Goal: Task Accomplishment & Management: Use online tool/utility

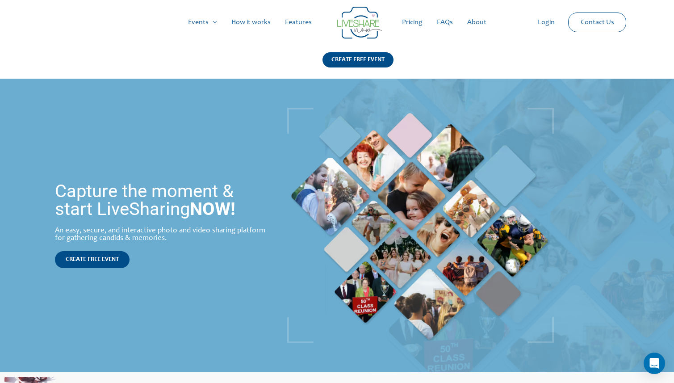
click at [411, 21] on link "Pricing" at bounding box center [412, 22] width 35 height 29
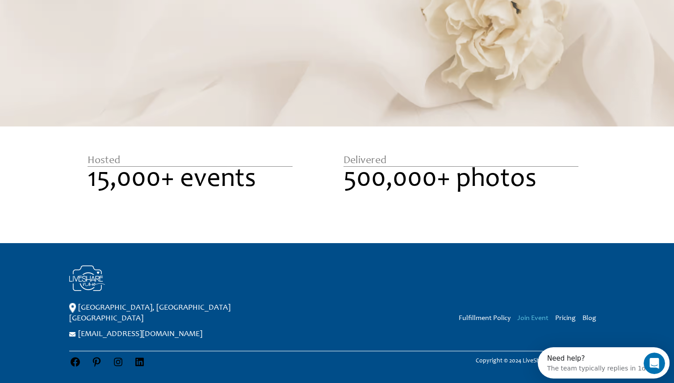
click at [530, 319] on link "Join Event" at bounding box center [532, 318] width 31 height 7
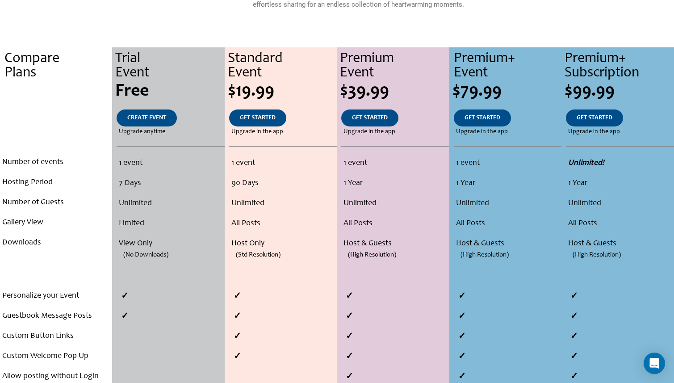
scroll to position [180, 0]
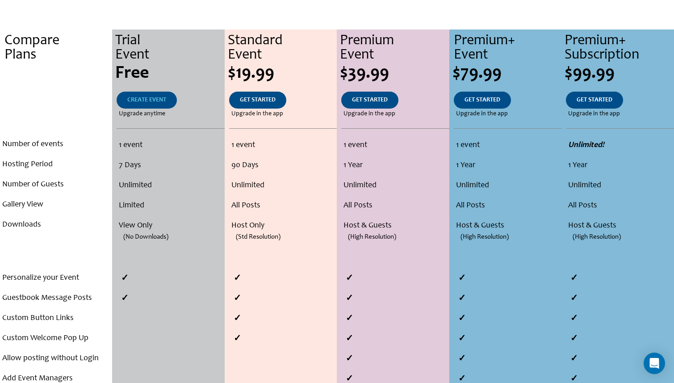
click at [154, 98] on span "CREATE EVENT" at bounding box center [146, 100] width 39 height 6
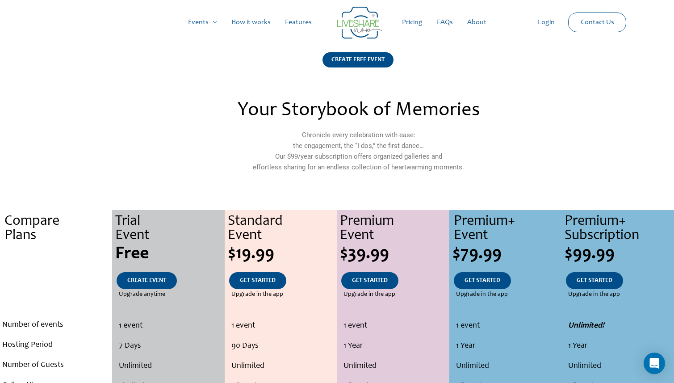
scroll to position [180, 0]
